Goal: Entertainment & Leisure: Consume media (video, audio)

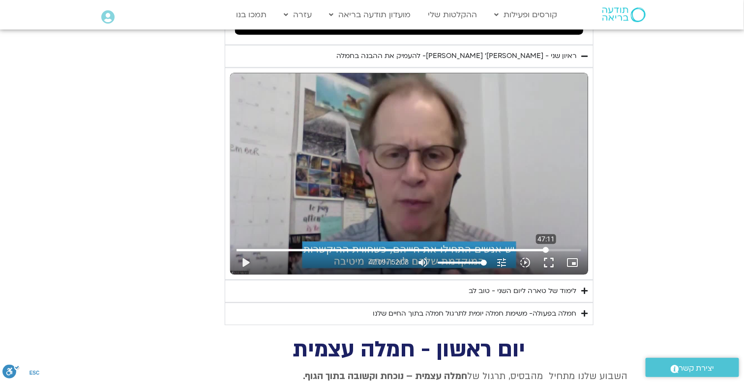
type input "1071.88"
type input "2833.12120996644"
type input "1071.88"
type input "2829.82614140228"
type input "1071.88"
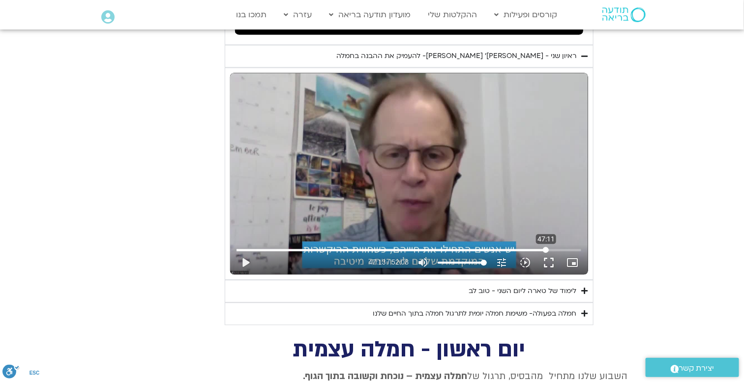
type input "2825.78702509784"
type input "1071.88"
type input "2824.93668482322"
type input "1071.88"
type input "2816.91159848149"
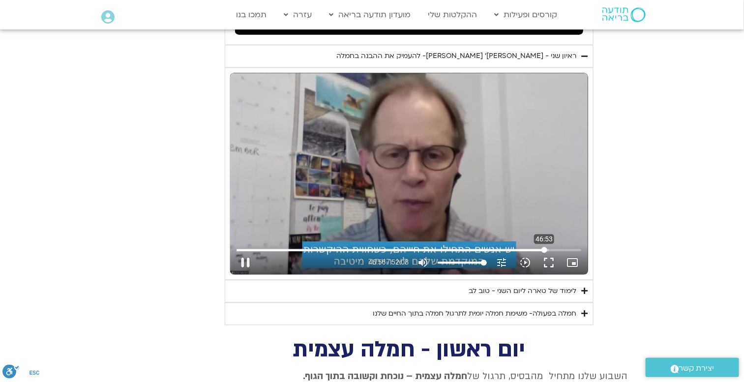
type input "1071.88"
type input "2816.91159848149"
click at [544, 253] on input "Seek" at bounding box center [408, 250] width 345 height 6
type input "1071.88"
type input "2816.911598"
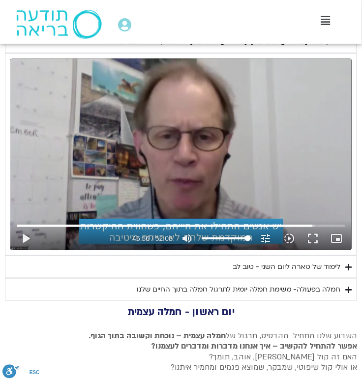
type input "1071.88"
